Goal: Entertainment & Leisure: Browse casually

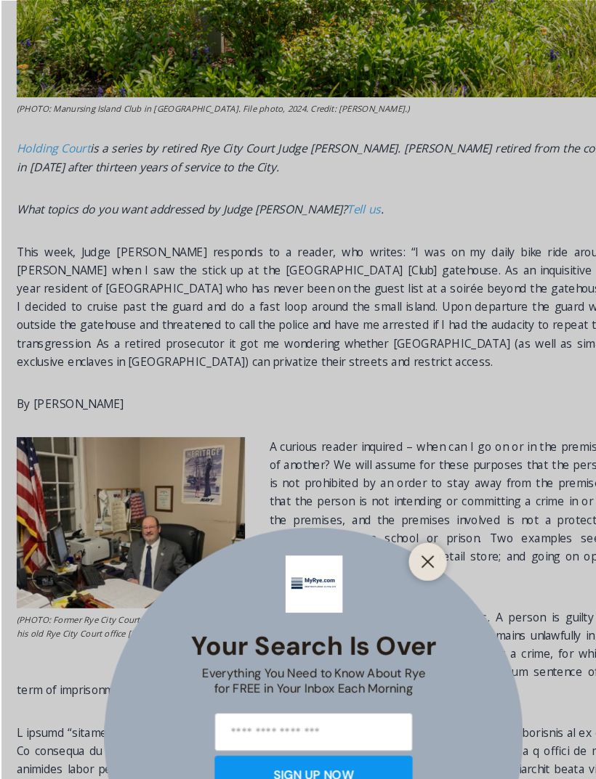
scroll to position [813, 0]
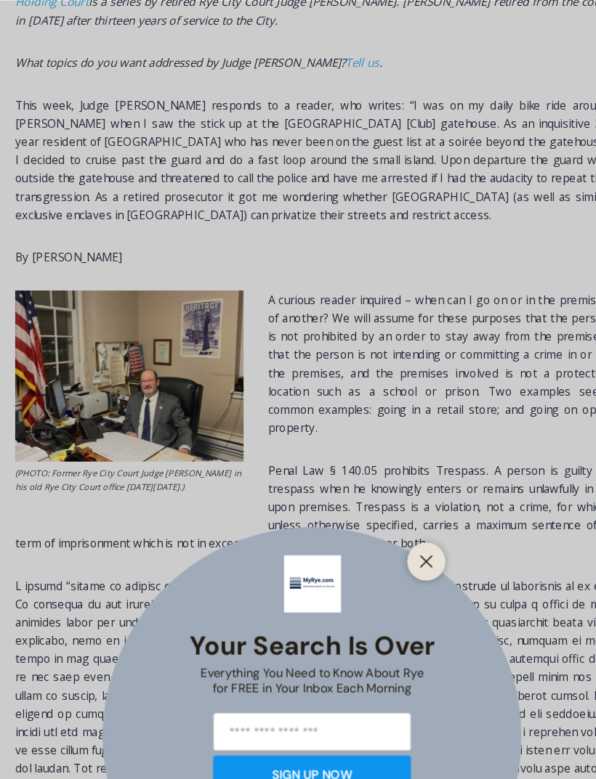
click at [406, 546] on button "Close" at bounding box center [407, 536] width 20 height 20
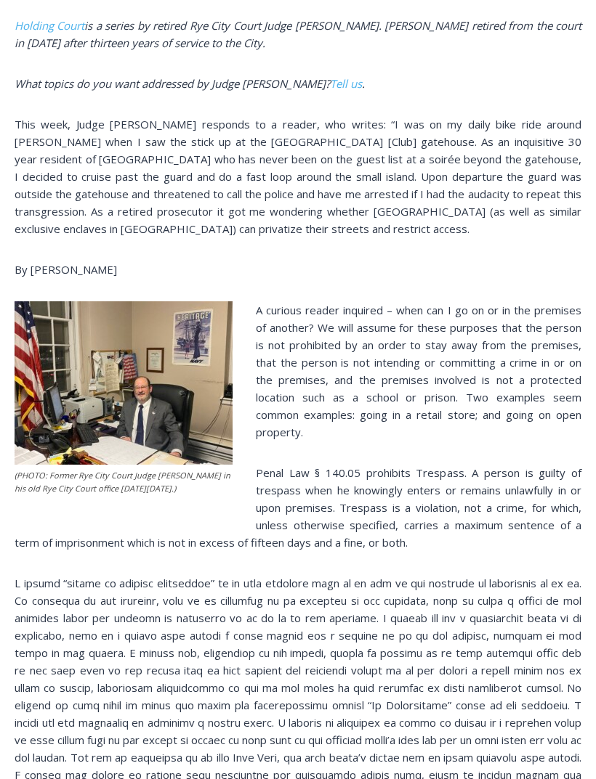
scroll to position [834, 0]
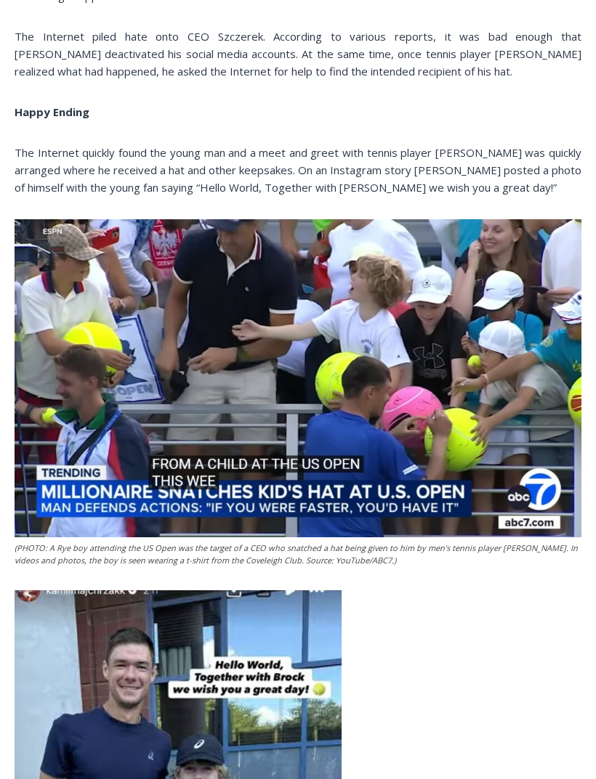
scroll to position [1087, 0]
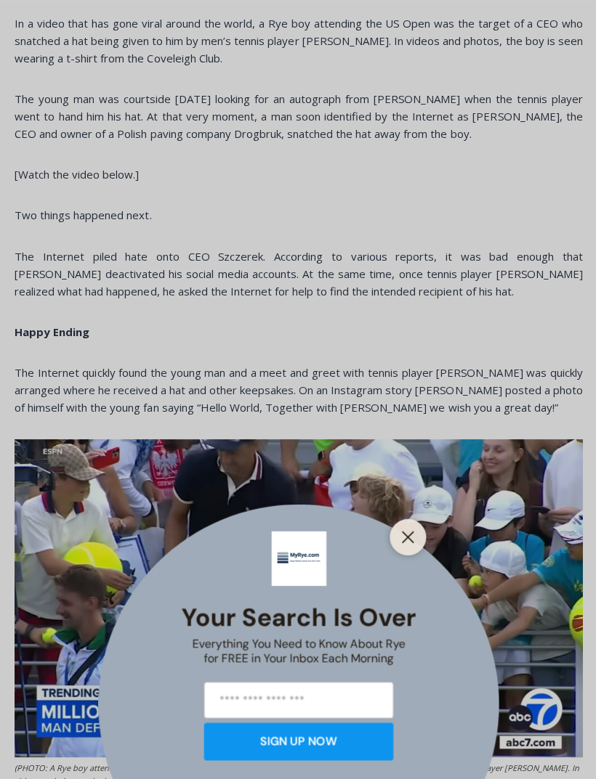
scroll to position [1085, 0]
